Goal: Ask a question

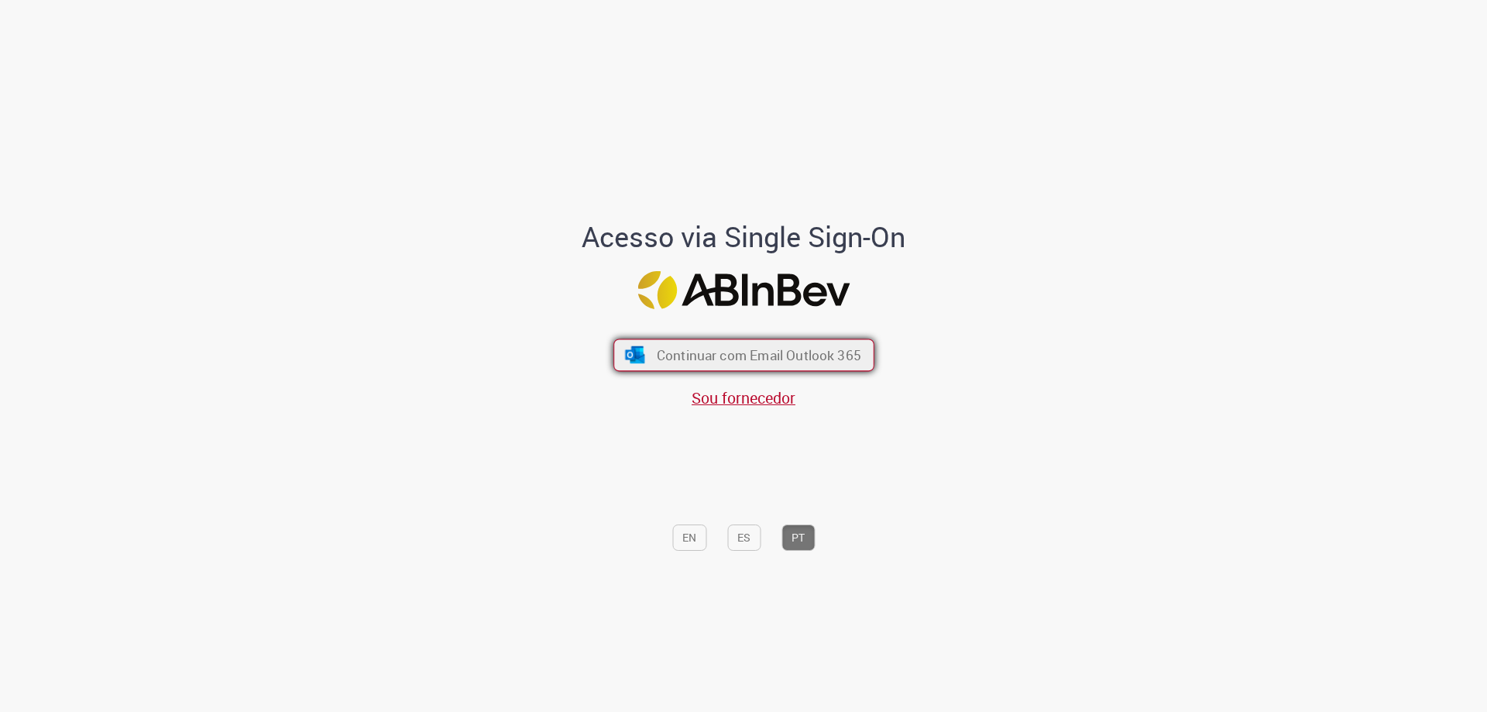
click at [729, 347] on span "Continuar com Email Outlook 365" at bounding box center [758, 355] width 205 height 18
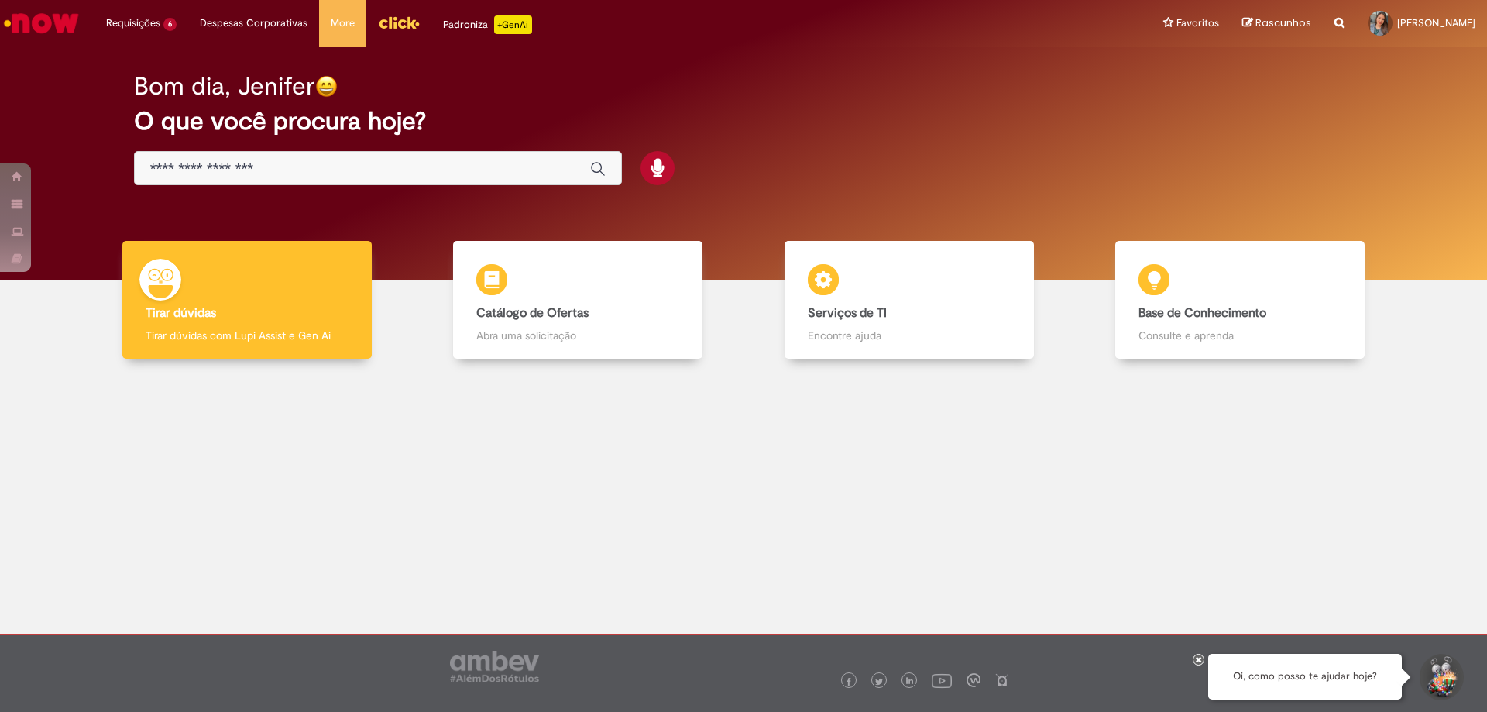
click at [401, 184] on div "Global" at bounding box center [378, 168] width 488 height 35
click at [390, 168] on input "Basta digitar aqui" at bounding box center [362, 169] width 425 height 18
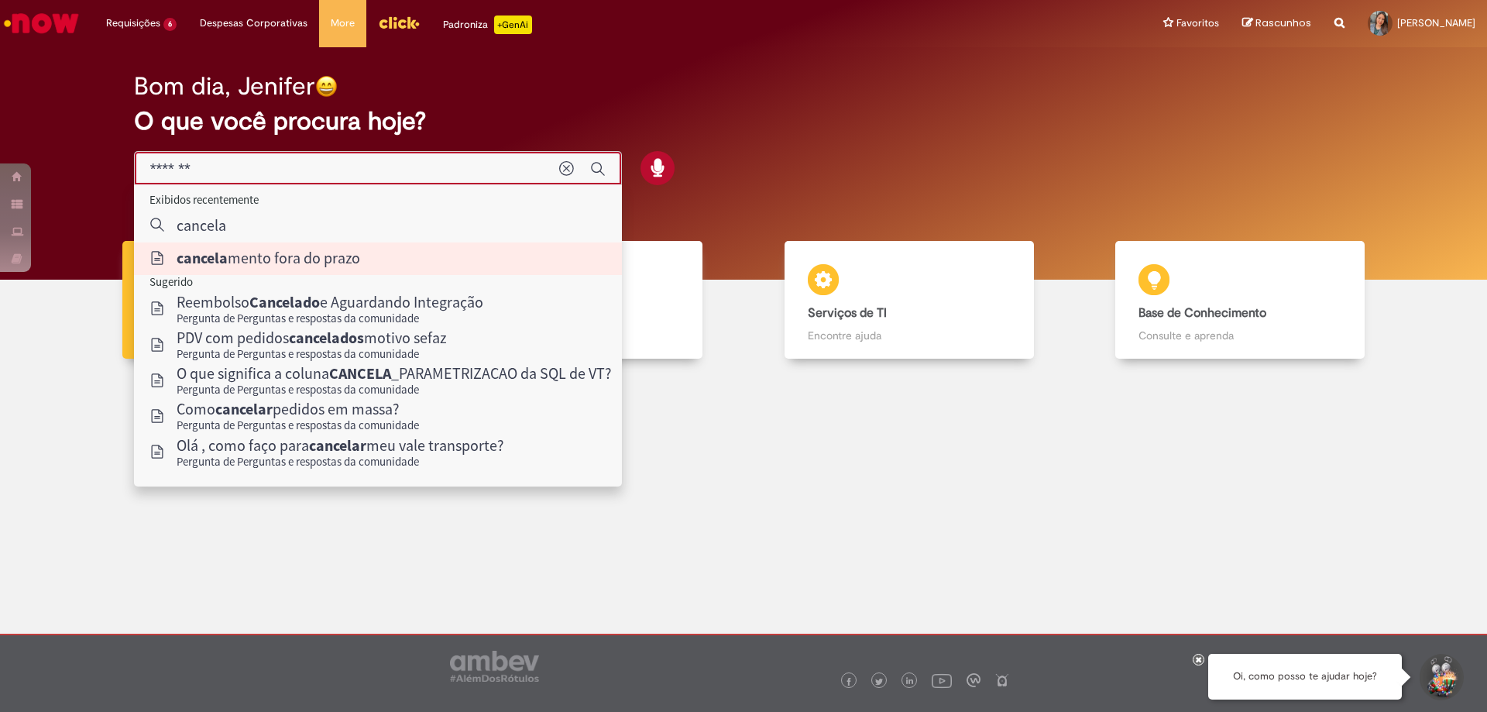
type input "**********"
